Goal: Information Seeking & Learning: Learn about a topic

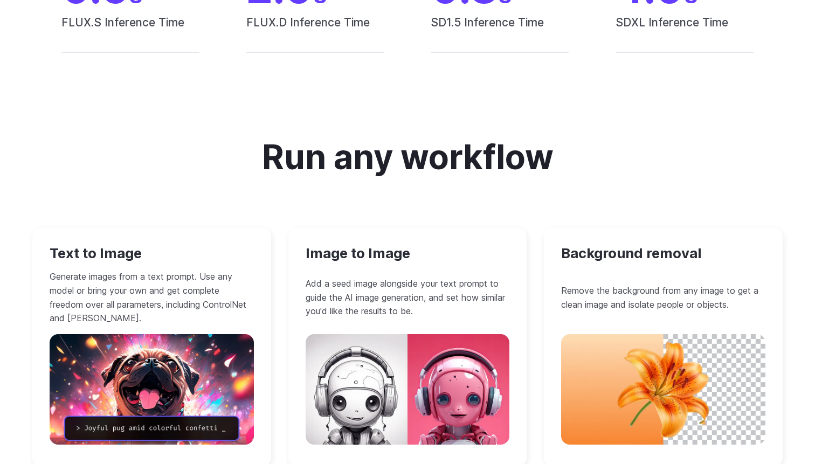
scroll to position [798, 0]
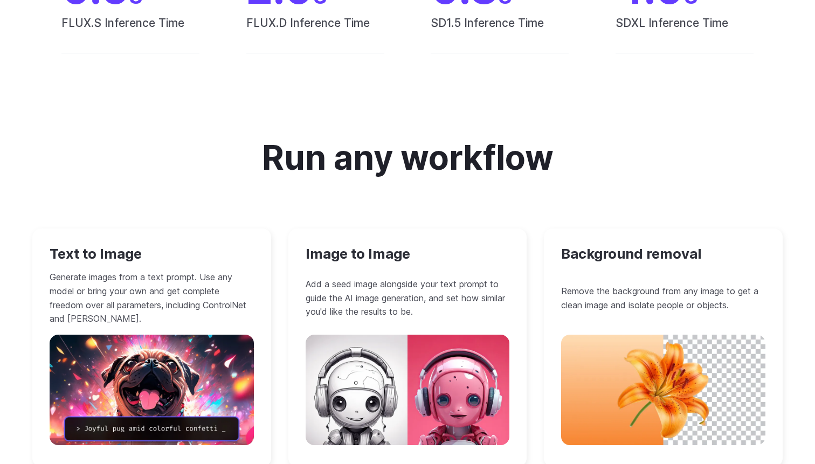
click at [357, 261] on h3 "Image to Image" at bounding box center [408, 254] width 204 height 17
click at [362, 251] on h3 "Image to Image" at bounding box center [408, 254] width 204 height 17
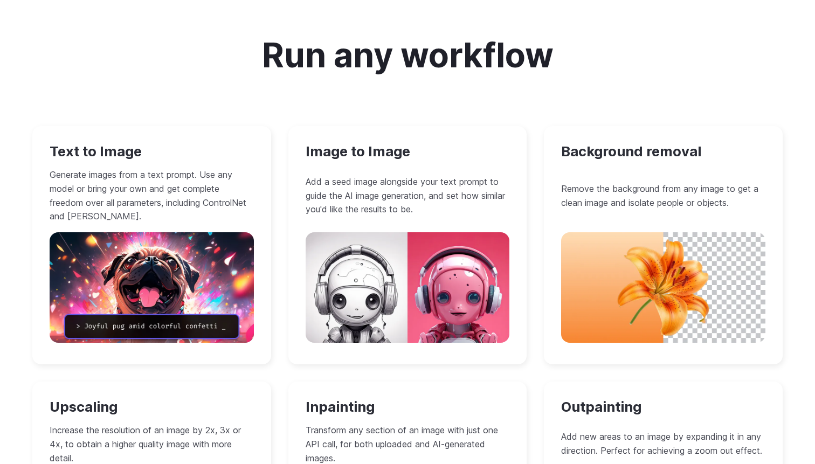
click at [435, 314] on img at bounding box center [408, 287] width 204 height 111
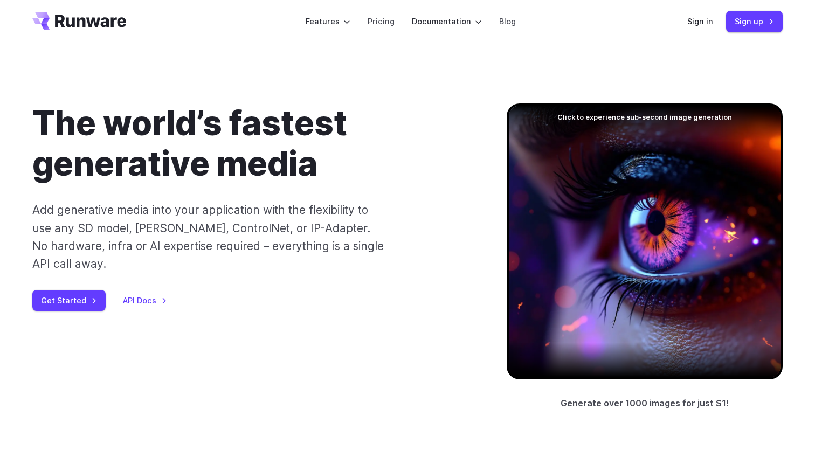
scroll to position [0, 0]
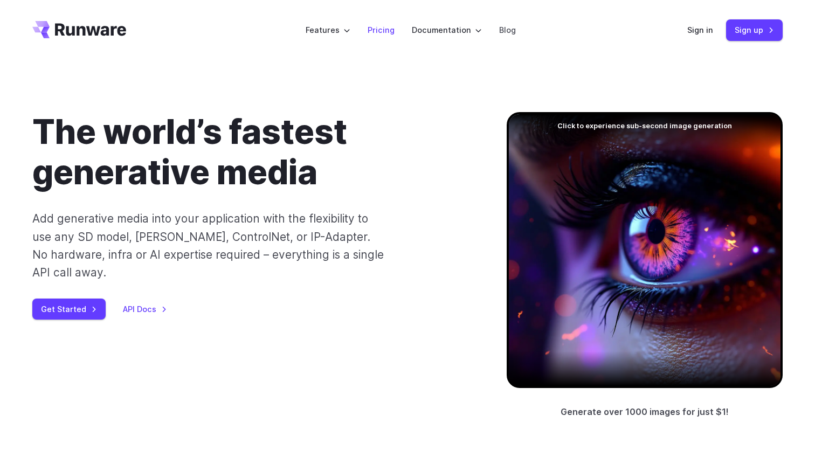
click at [383, 34] on link "Pricing" at bounding box center [381, 30] width 27 height 12
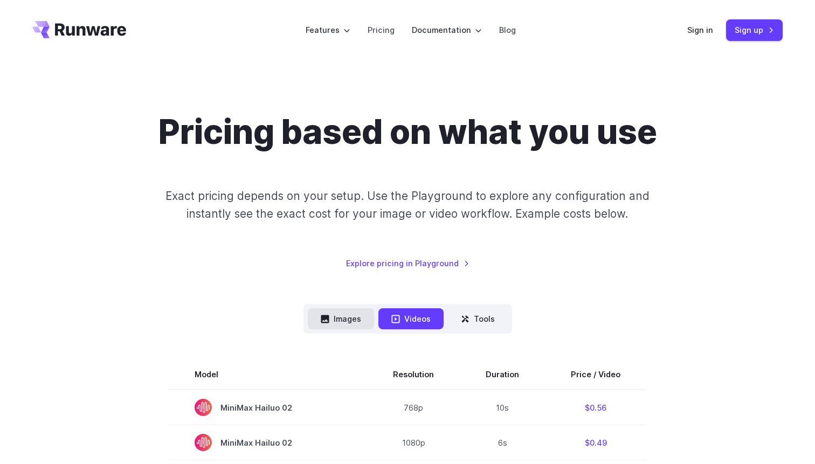
click at [355, 314] on button "Images" at bounding box center [341, 318] width 66 height 21
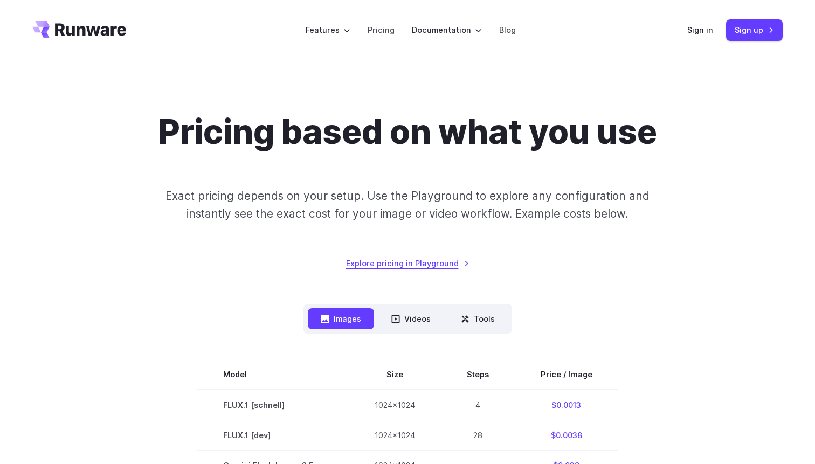
click at [431, 266] on link "Explore pricing in Playground" at bounding box center [407, 263] width 123 height 12
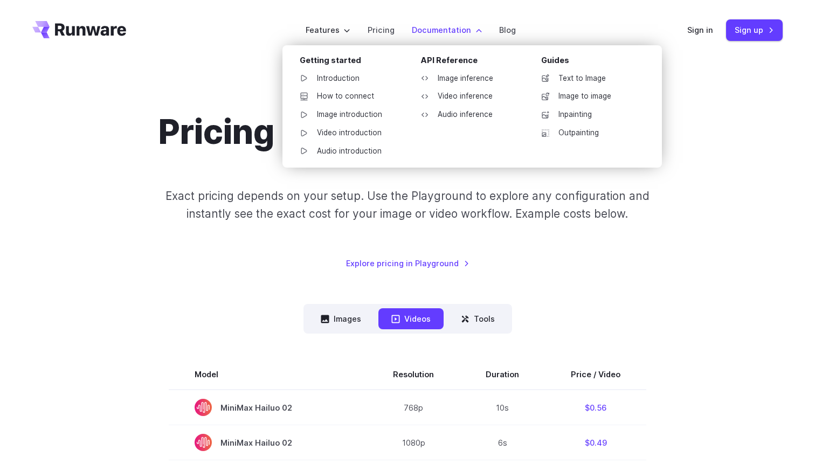
click at [431, 34] on label "Documentation" at bounding box center [447, 30] width 70 height 12
click at [599, 91] on link "Image to image" at bounding box center [589, 96] width 112 height 16
